Goal: Task Accomplishment & Management: Use online tool/utility

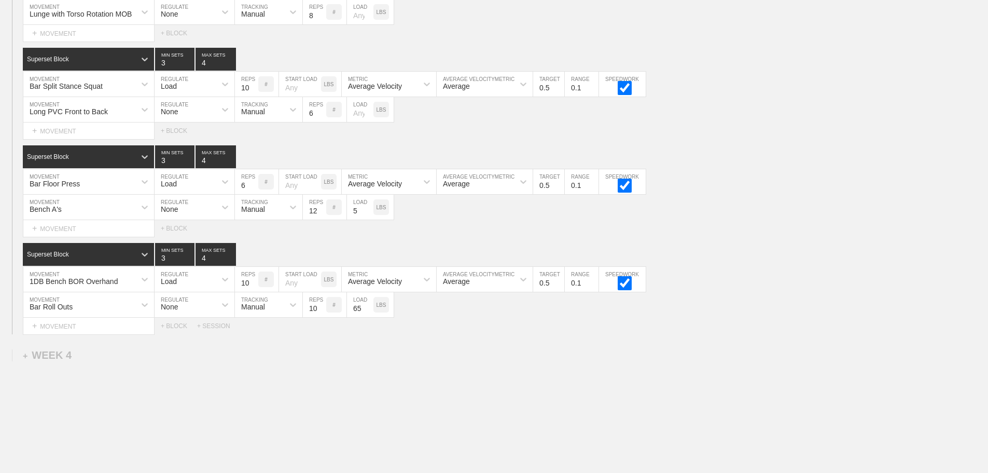
scroll to position [1628, 0]
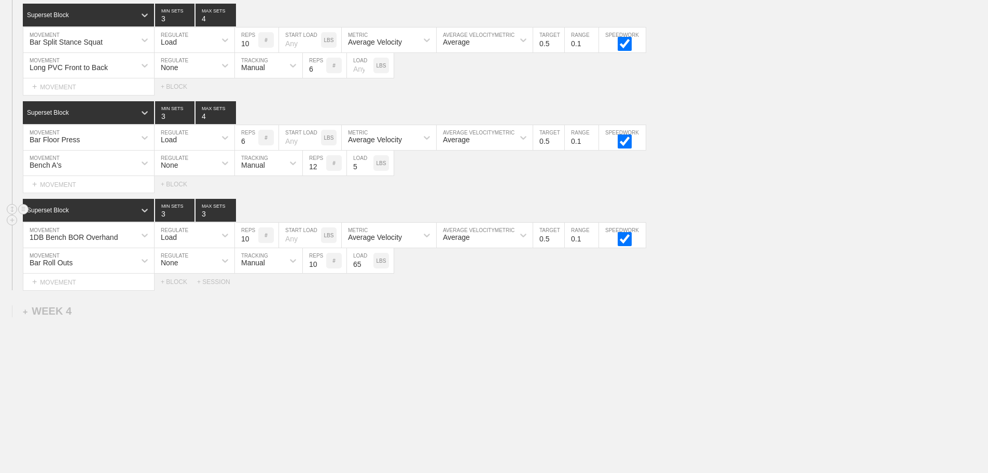
type input "3"
click at [229, 216] on input "3" at bounding box center [216, 210] width 40 height 23
type input "3"
click at [232, 119] on input "3" at bounding box center [216, 112] width 40 height 23
click at [740, 195] on div "SESSION 1 Superset Block 3 MIN SETS 4 MAX SETS DUPLICATE INSERT MOVEMENT AFTER …" at bounding box center [494, 92] width 988 height 396
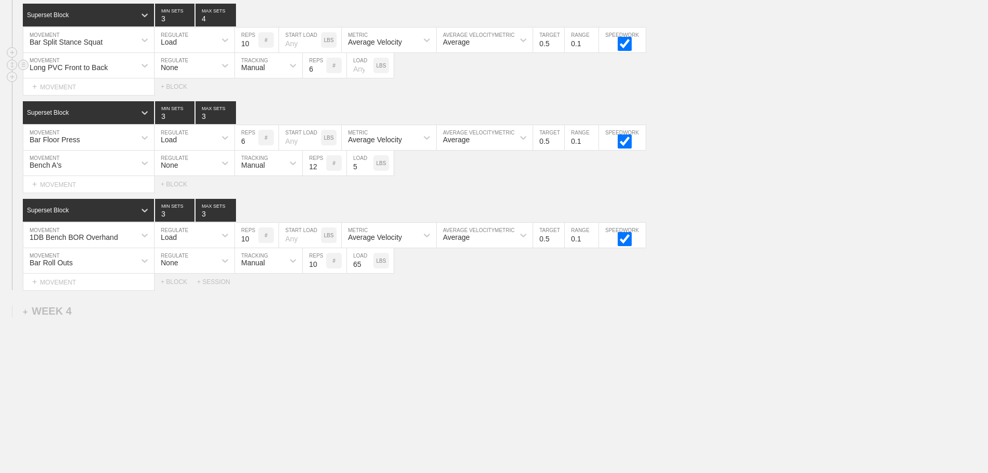
scroll to position [1576, 0]
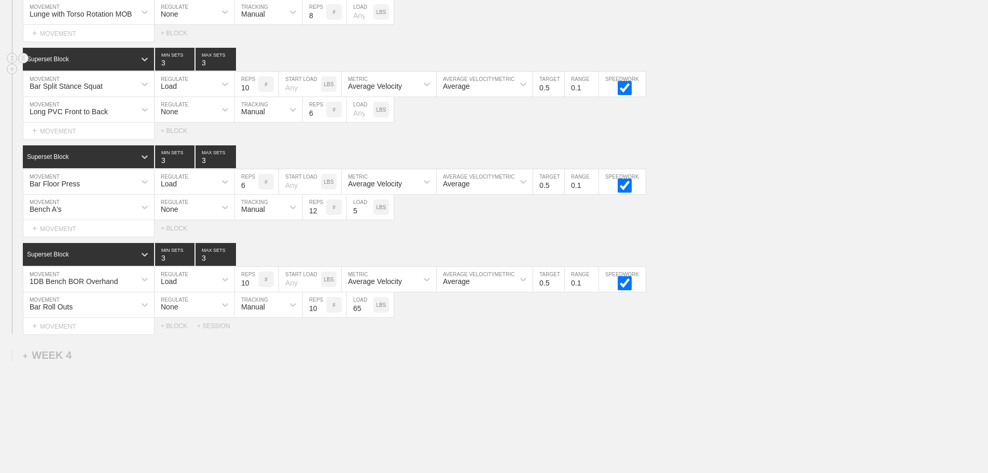
type input "3"
click at [231, 71] on input "3" at bounding box center [216, 59] width 40 height 23
click at [725, 139] on div "Select... MOVEMENT + MOVEMENT + BLOCK" at bounding box center [494, 130] width 988 height 17
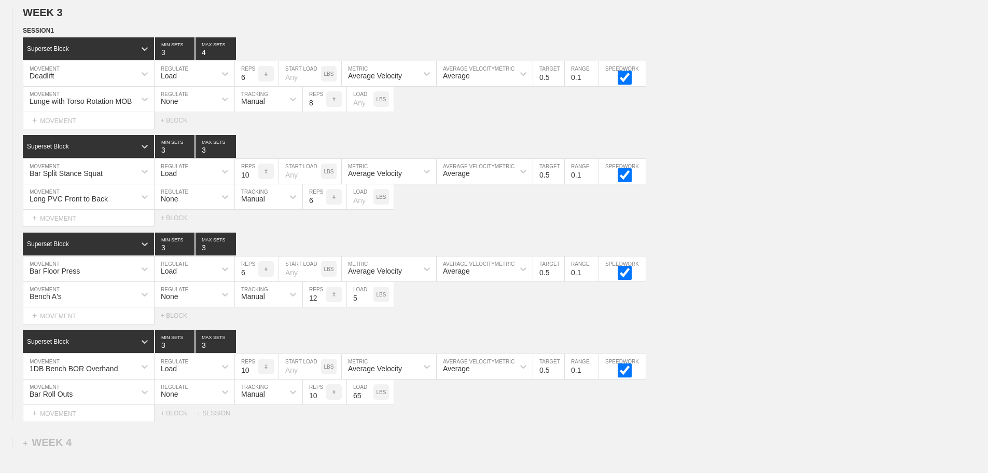
scroll to position [1317, 0]
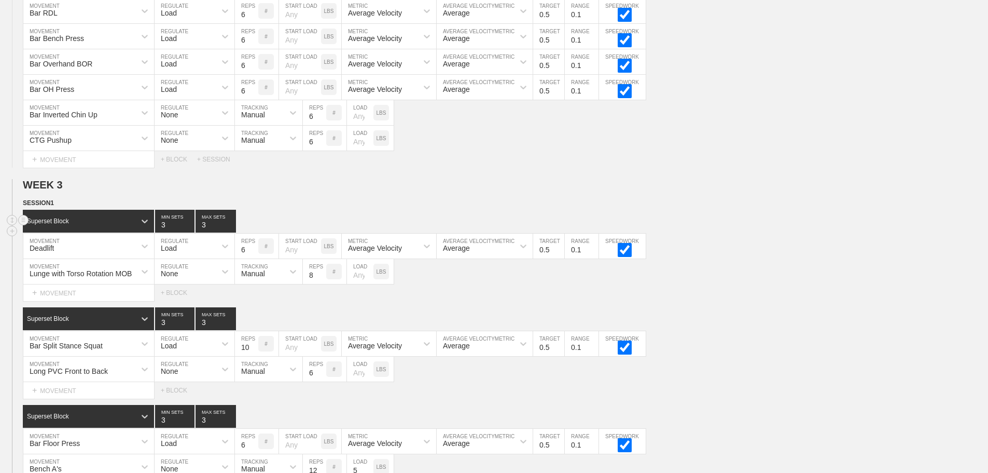
type input "3"
click at [230, 232] on input "3" at bounding box center [216, 221] width 40 height 23
click at [875, 280] on div "Lunge with Torso Rotation MOB MOVEMENT None REGULATE Manual TRACKING 8 REPS # L…" at bounding box center [494, 271] width 988 height 25
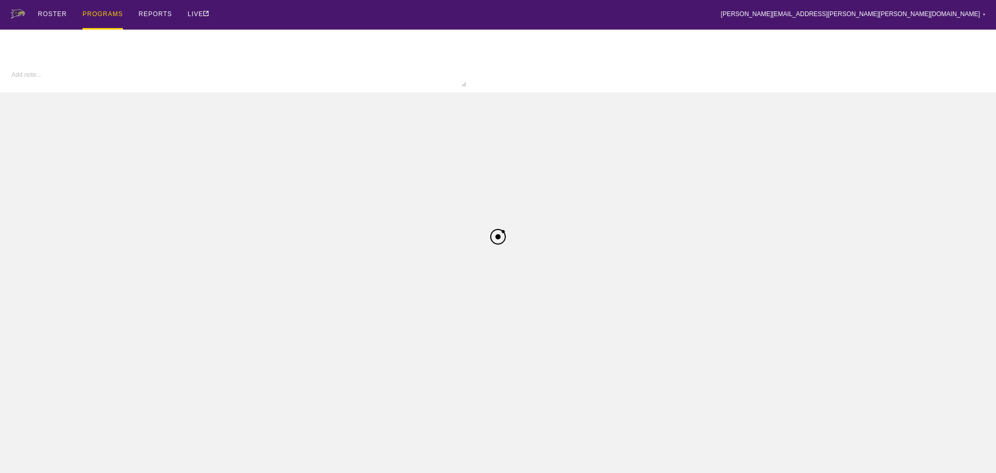
type input "Football FA25"
type textarea "x"
